Goal: Transaction & Acquisition: Purchase product/service

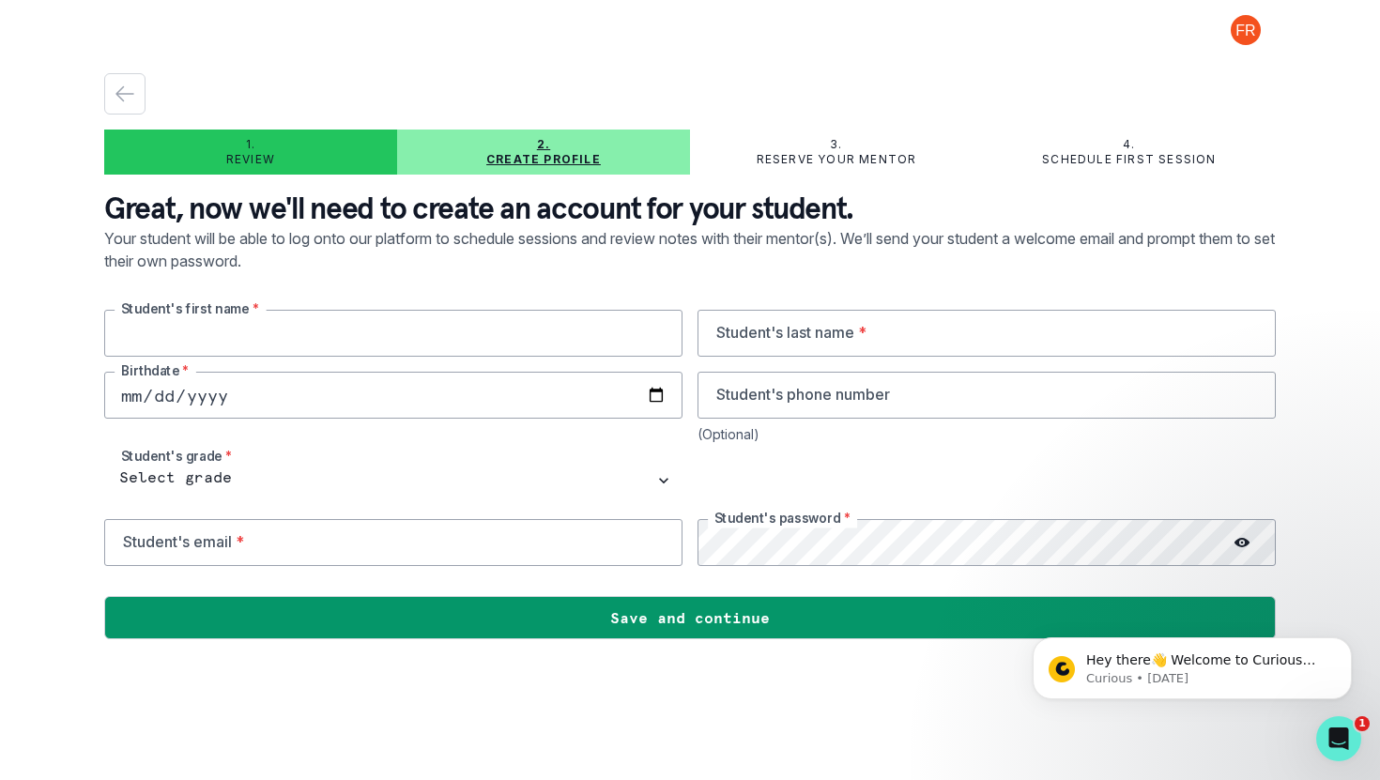
click at [454, 327] on input "text" at bounding box center [393, 333] width 578 height 47
type input "Lexie"
click at [863, 349] on input "text" at bounding box center [987, 333] width 578 height 47
type input "[PERSON_NAME]"
click at [574, 402] on input "date" at bounding box center [393, 395] width 578 height 47
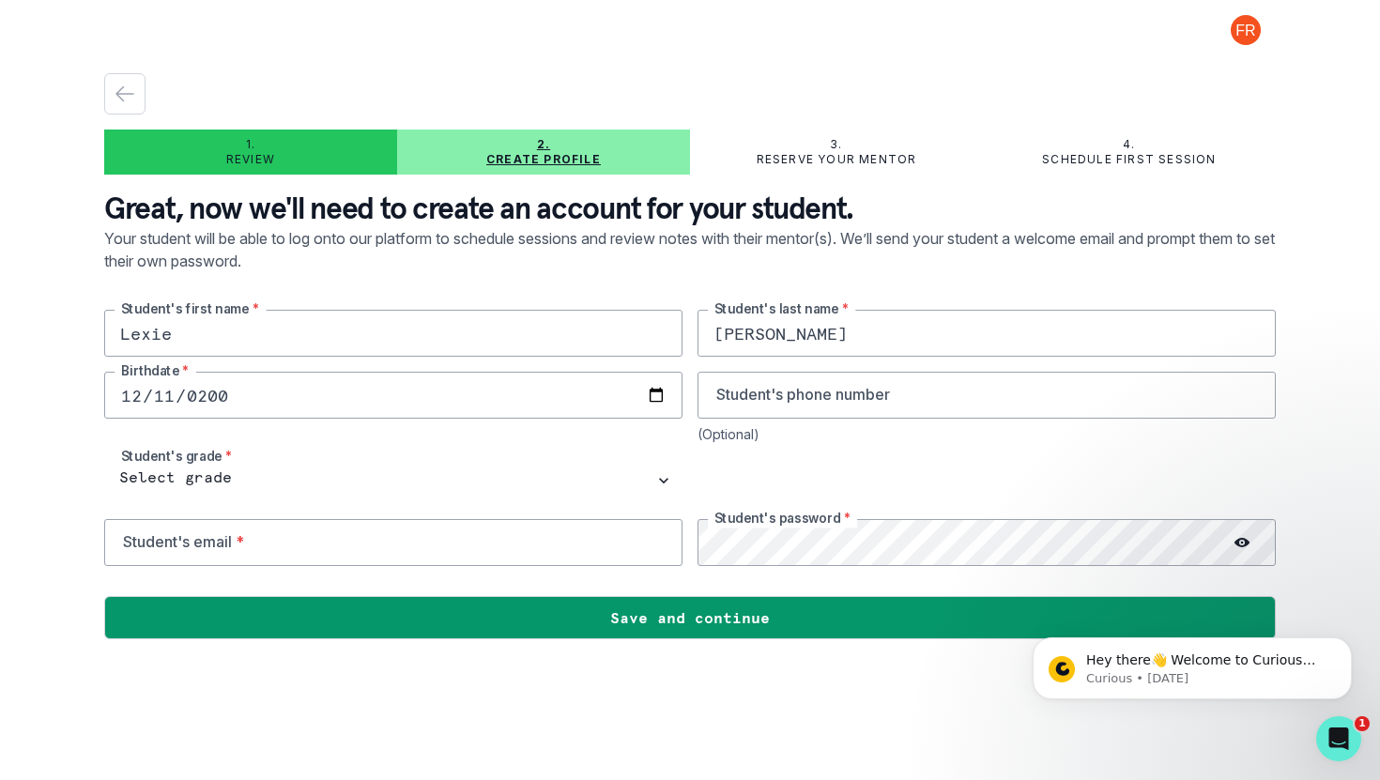
type input "[DATE]"
click at [812, 401] on input "tel" at bounding box center [987, 395] width 578 height 47
type input "9176856074"
click at [391, 556] on input "email" at bounding box center [393, 542] width 578 height 47
type input "[EMAIL_ADDRESS][DOMAIN_NAME]"
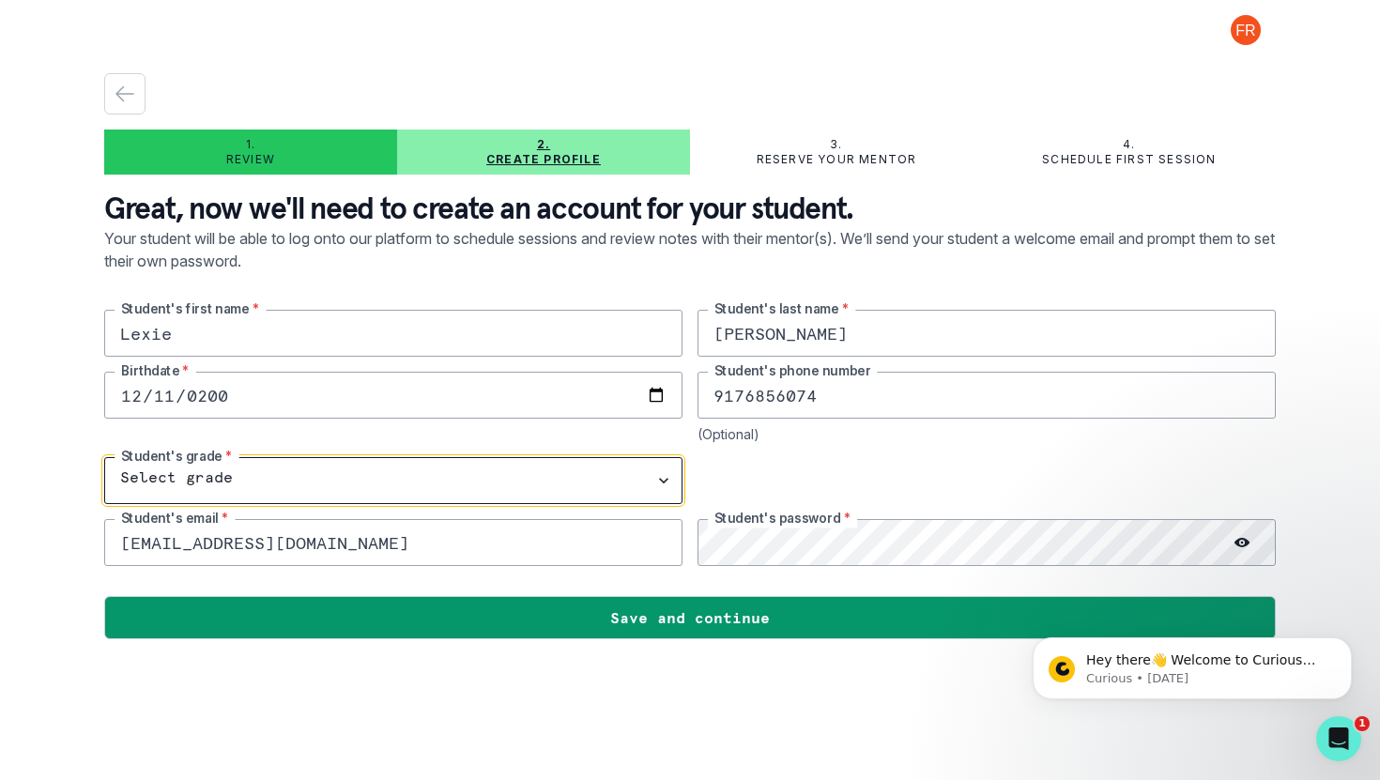
click at [330, 478] on select "Select grade 1st Grade 2nd Grade 3rd Grade 4th Grade 5th Grade 6th Grade 7th Gr…" at bounding box center [393, 480] width 578 height 47
select select "10th Grade"
click at [104, 457] on select "Select grade 1st Grade 2nd Grade 3rd Grade 4th Grade 5th Grade 6th Grade 7th Gr…" at bounding box center [393, 480] width 578 height 47
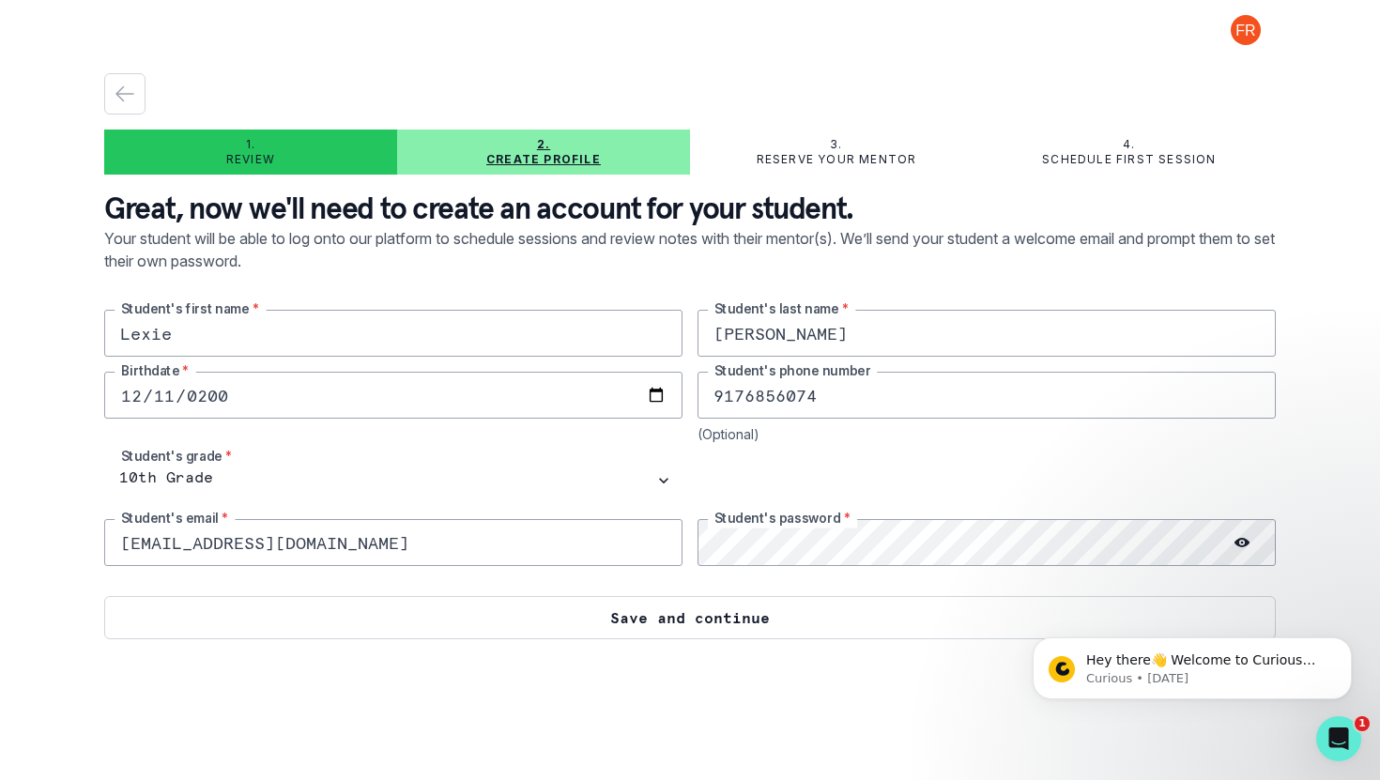
click at [753, 634] on button "Save and continue" at bounding box center [690, 617] width 1172 height 43
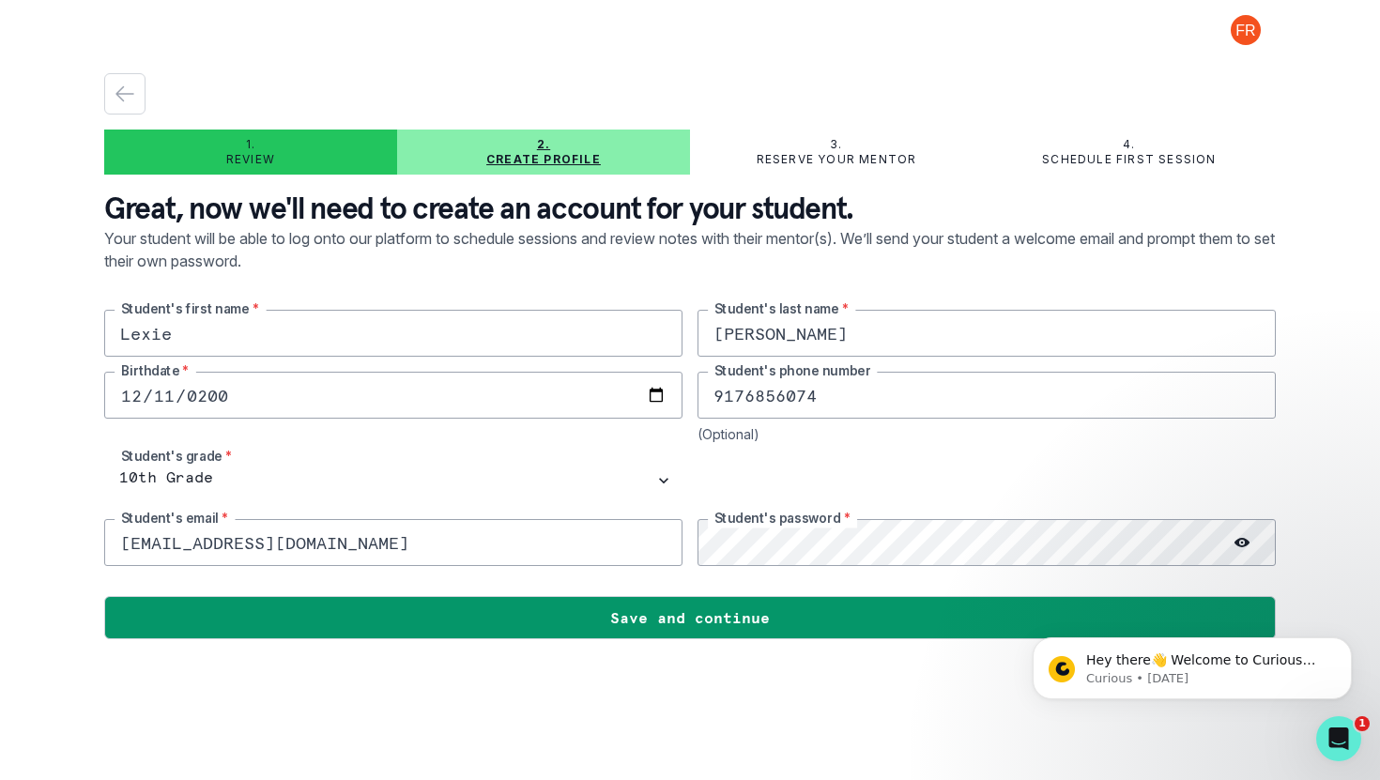
click at [844, 165] on p "Reserve your mentor" at bounding box center [837, 159] width 161 height 15
